Goal: Share content

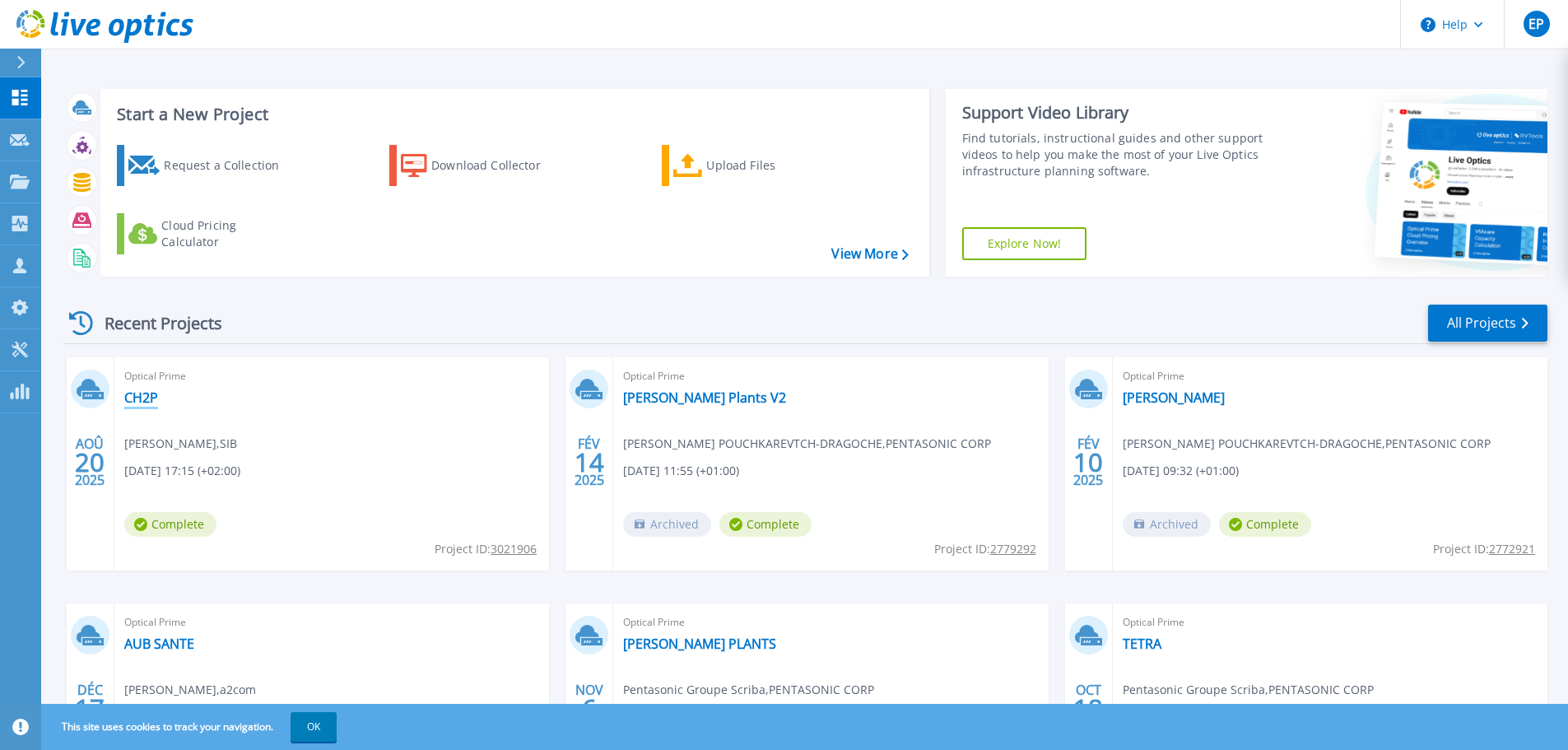
click at [147, 398] on link "CH2P" at bounding box center [141, 397] width 34 height 16
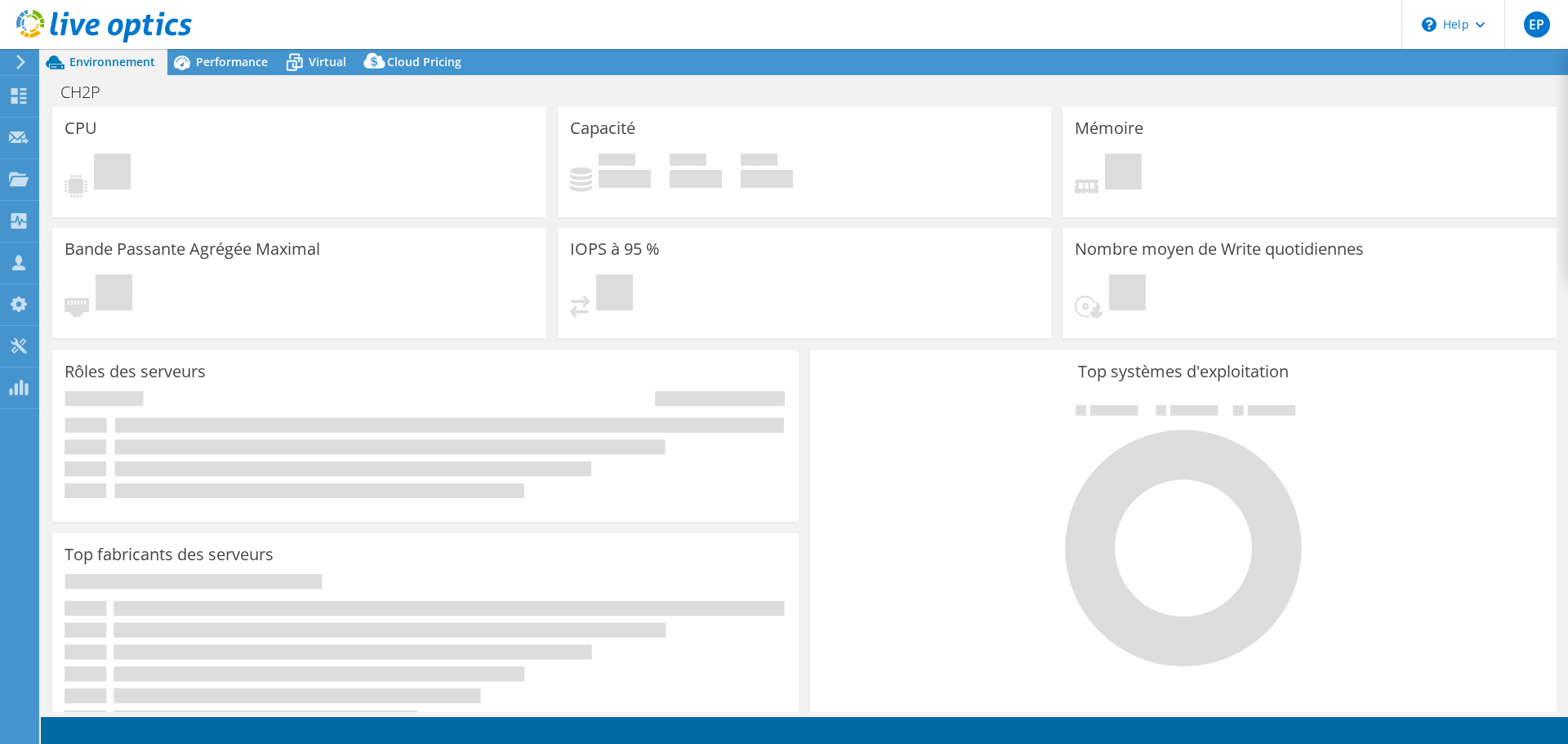
select select "USD"
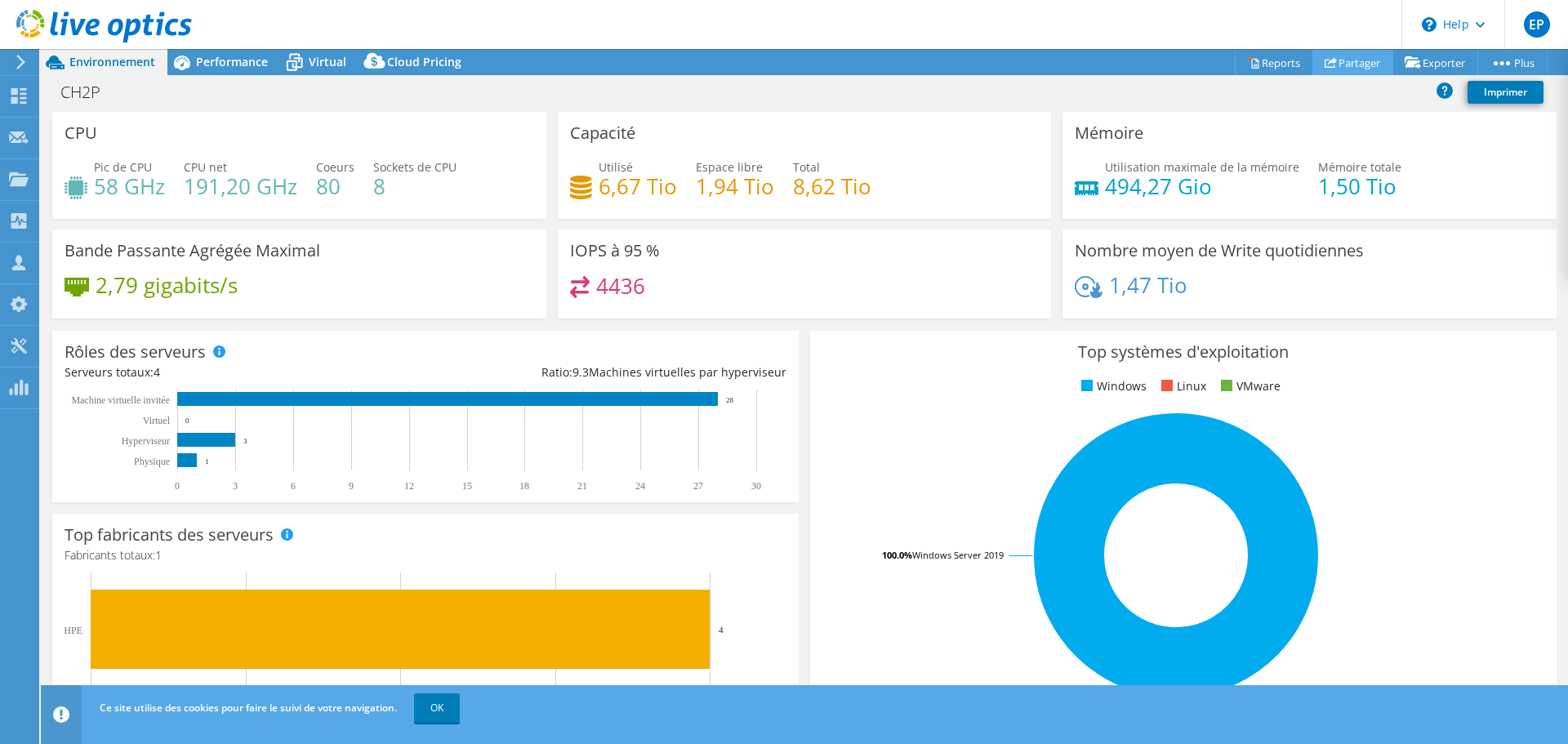
click at [1342, 57] on link "Partager" at bounding box center [1353, 62] width 81 height 25
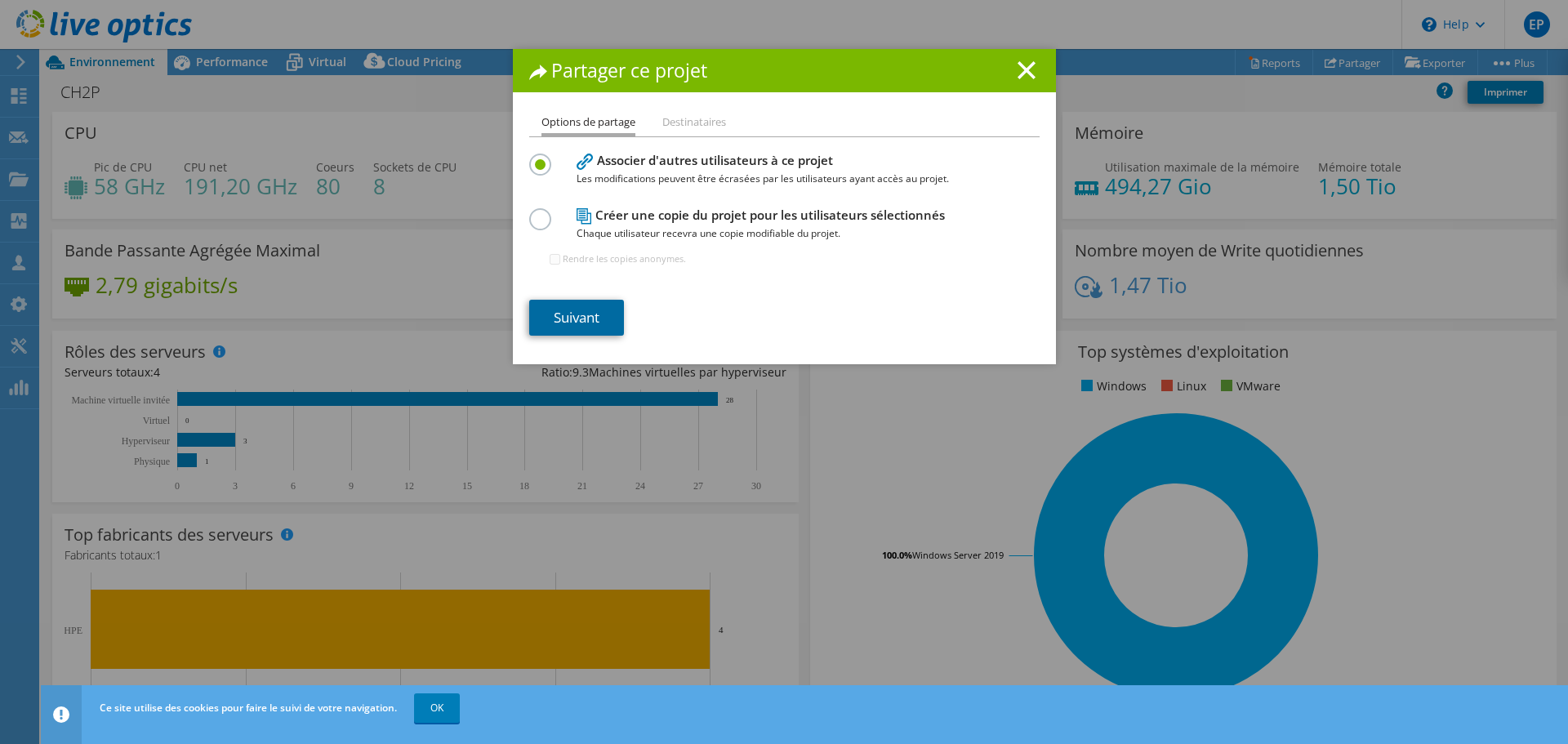
click at [606, 305] on link "Suivant" at bounding box center [576, 318] width 94 height 36
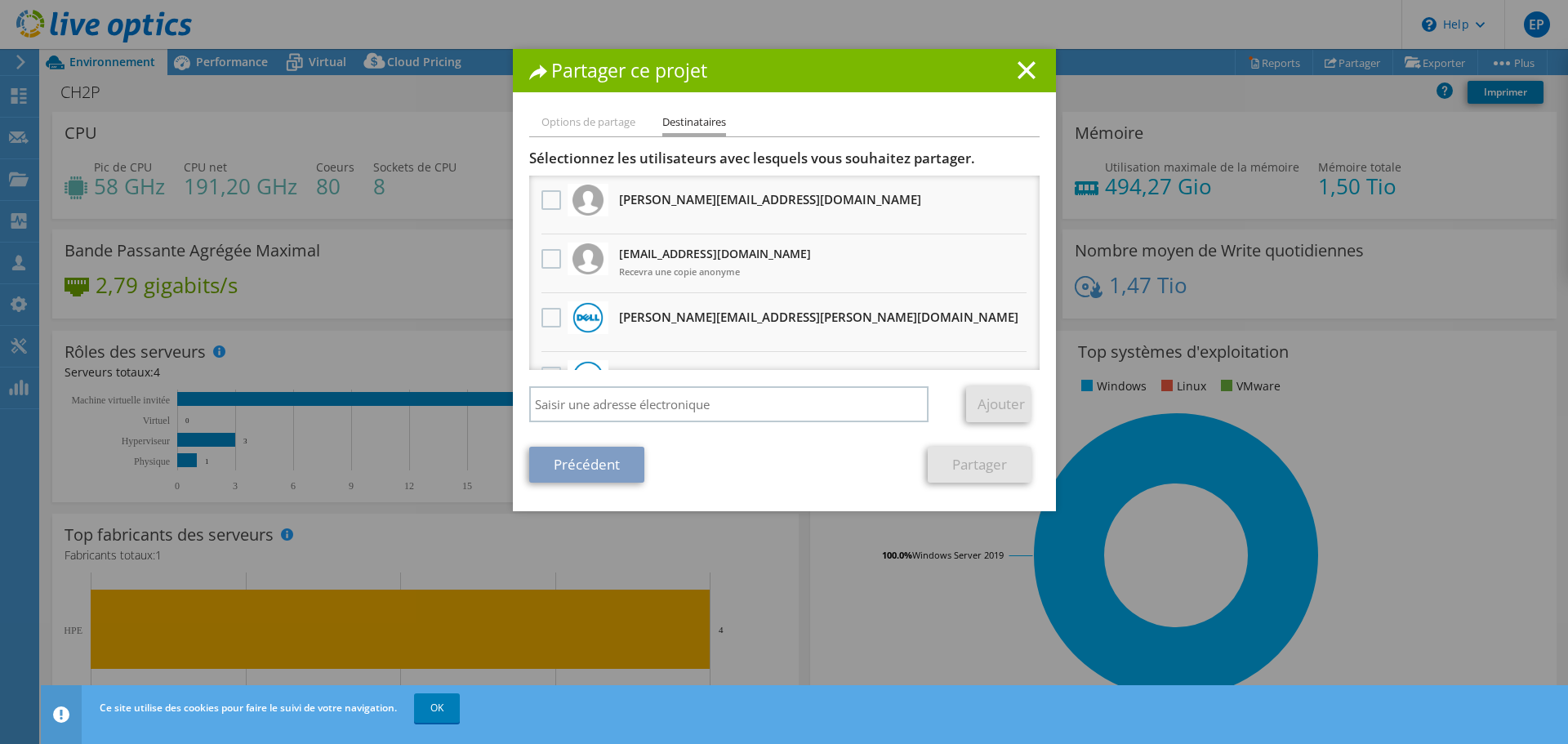
scroll to position [82, 0]
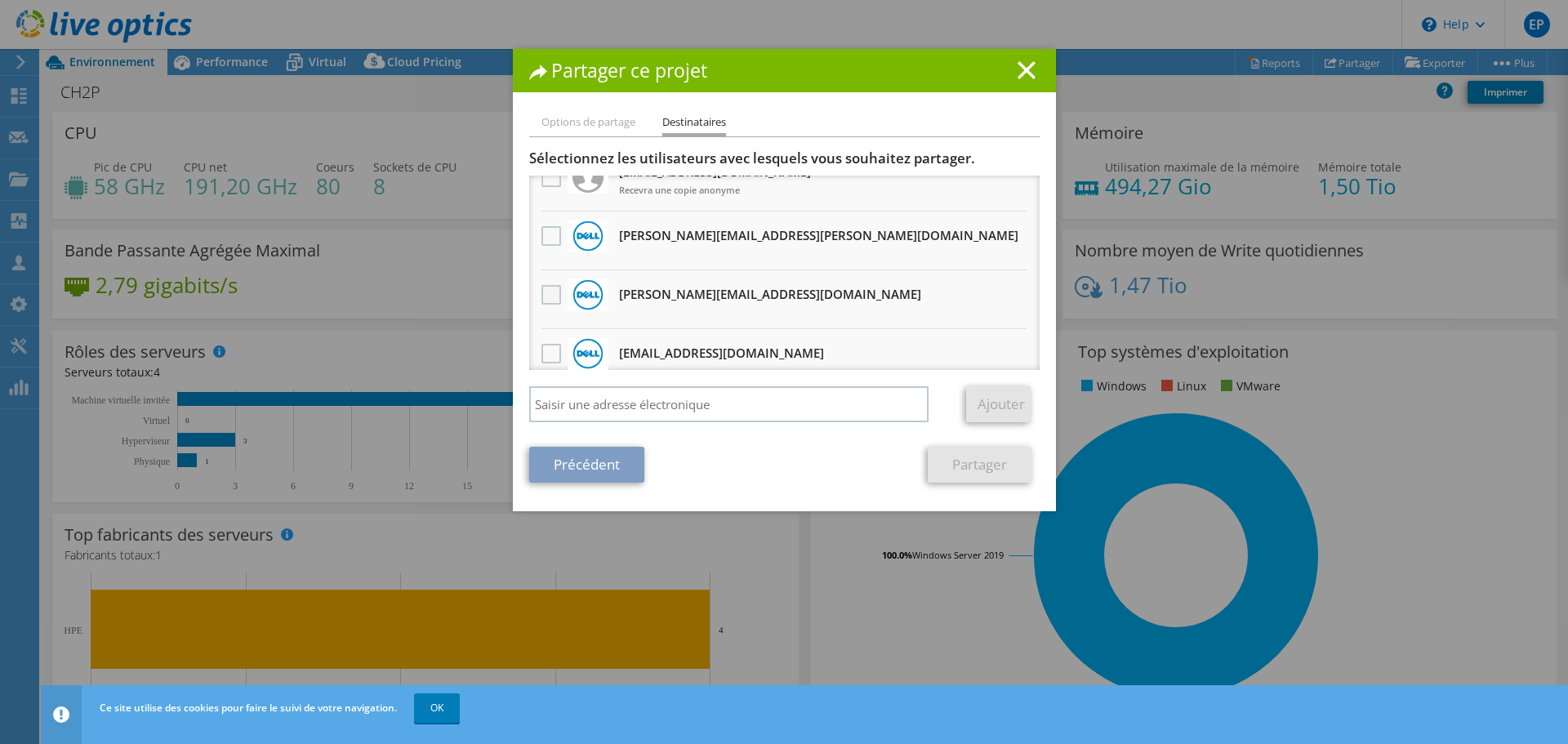
click at [550, 298] on label at bounding box center [553, 295] width 23 height 20
click at [0, 0] on input "checkbox" at bounding box center [0, 0] width 0 height 0
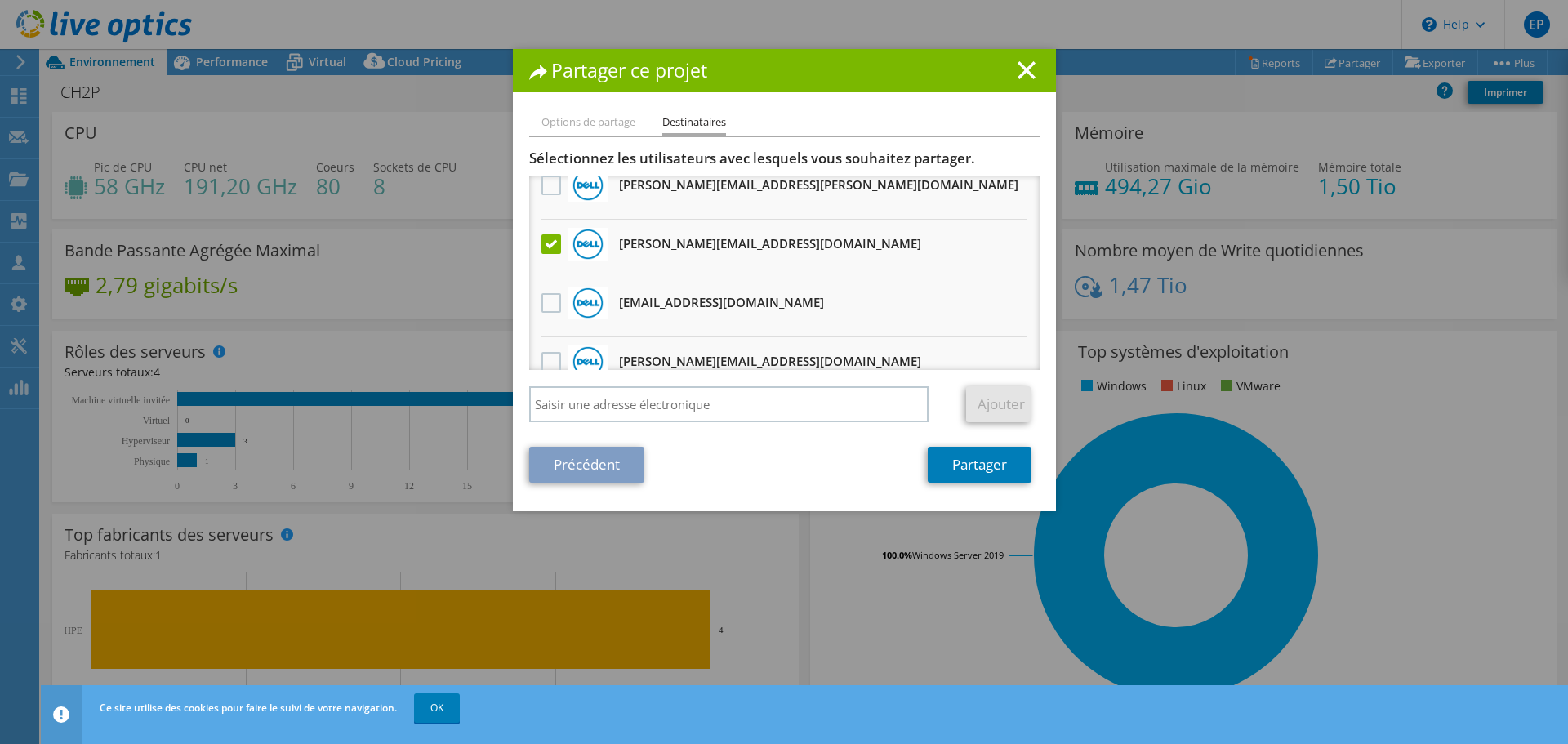
scroll to position [164, 0]
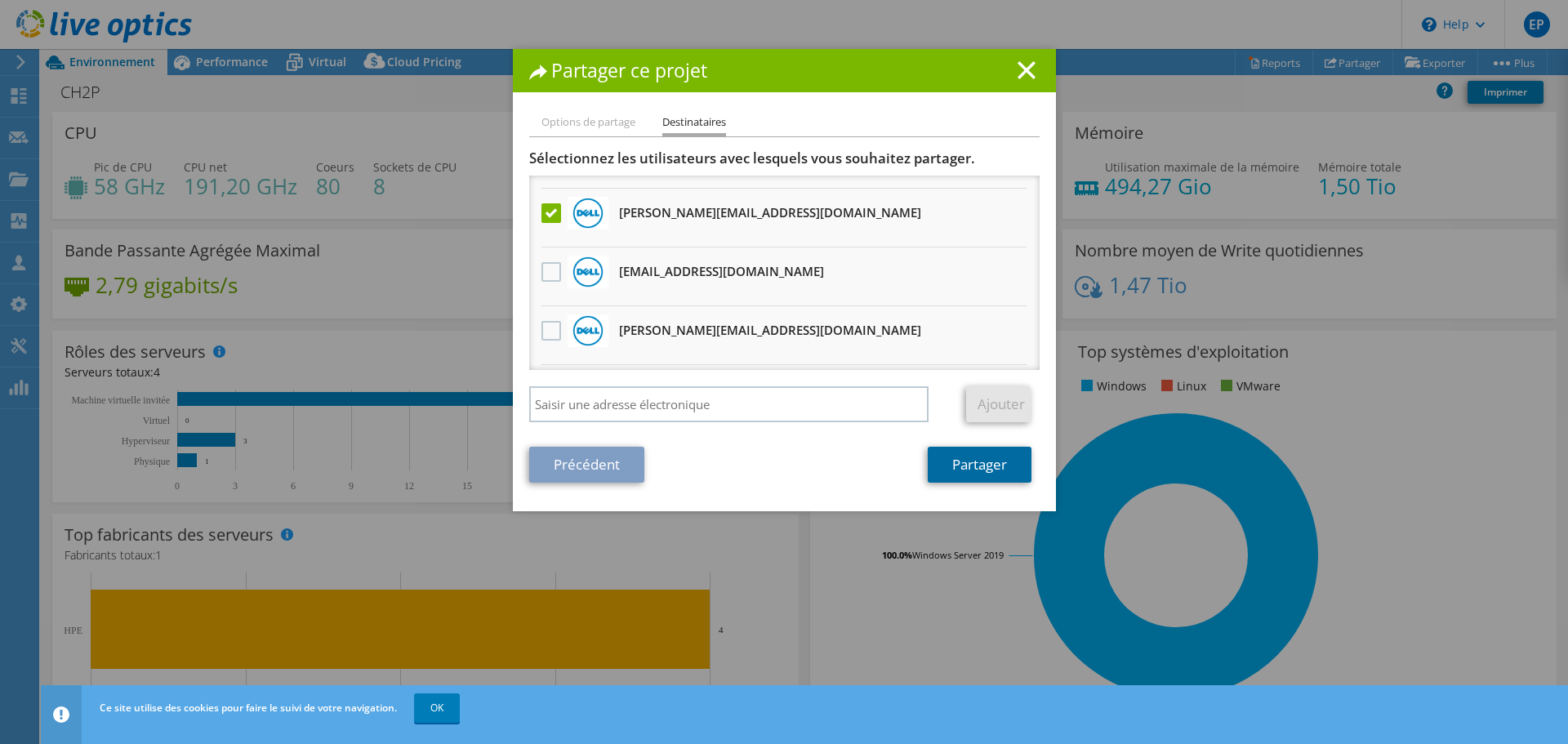
click at [992, 468] on link "Partager" at bounding box center [979, 465] width 103 height 36
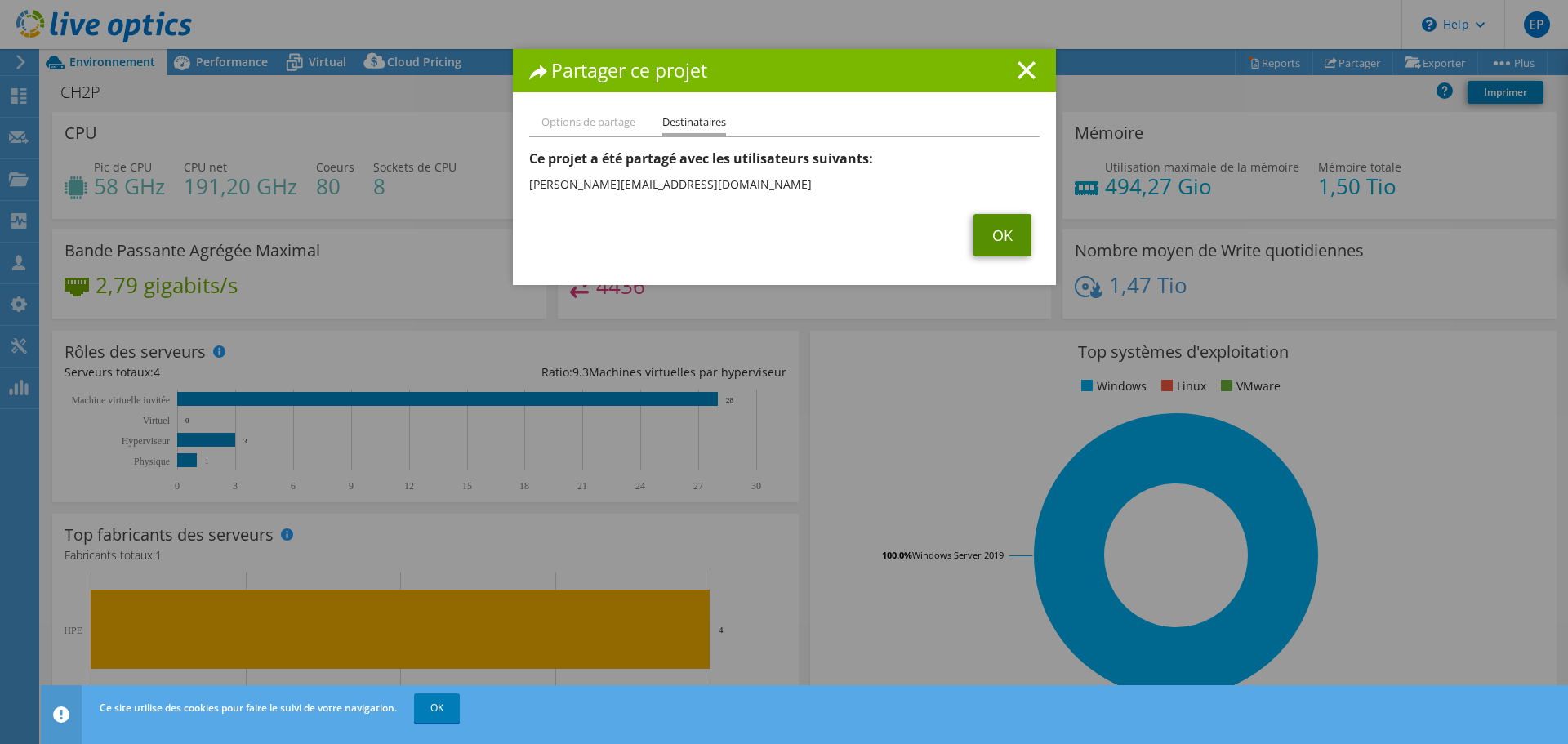
click at [986, 234] on link "OK" at bounding box center [1002, 235] width 58 height 42
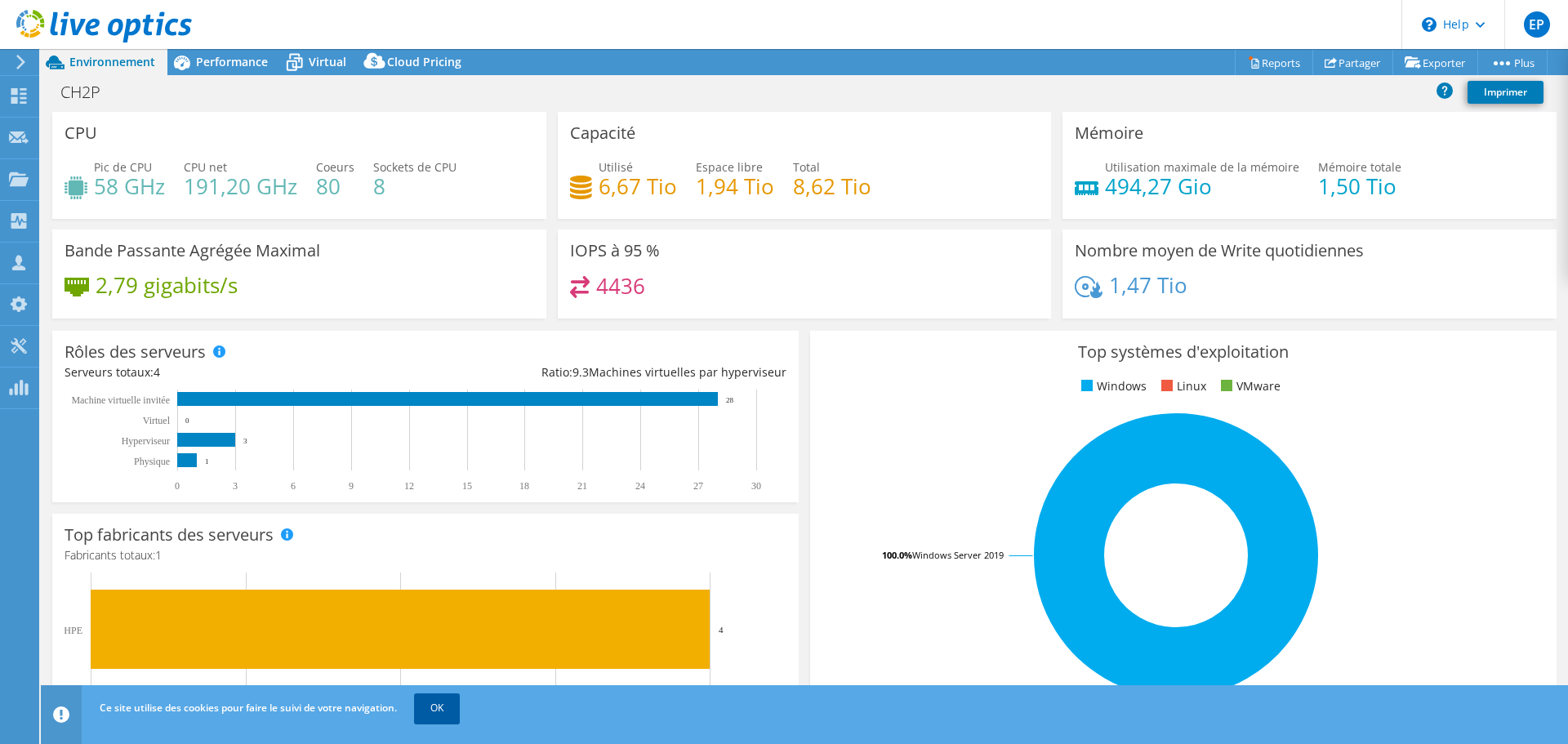
click at [454, 705] on link "OK" at bounding box center [436, 708] width 46 height 30
